Goal: Find specific page/section: Find specific page/section

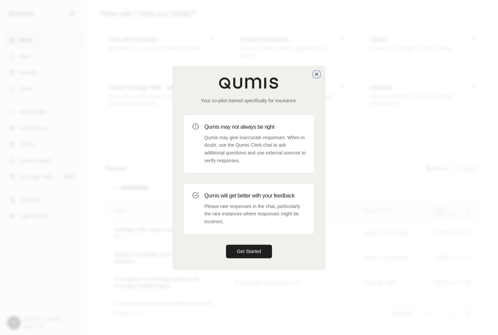
click at [317, 74] on icon "button" at bounding box center [316, 73] width 5 height 5
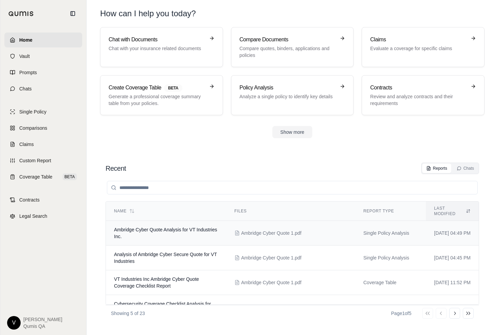
click at [162, 227] on span "Ambridge Cyber Quote Analysis for VT Industries Inc." at bounding box center [165, 233] width 103 height 12
